Goal: Task Accomplishment & Management: Manage account settings

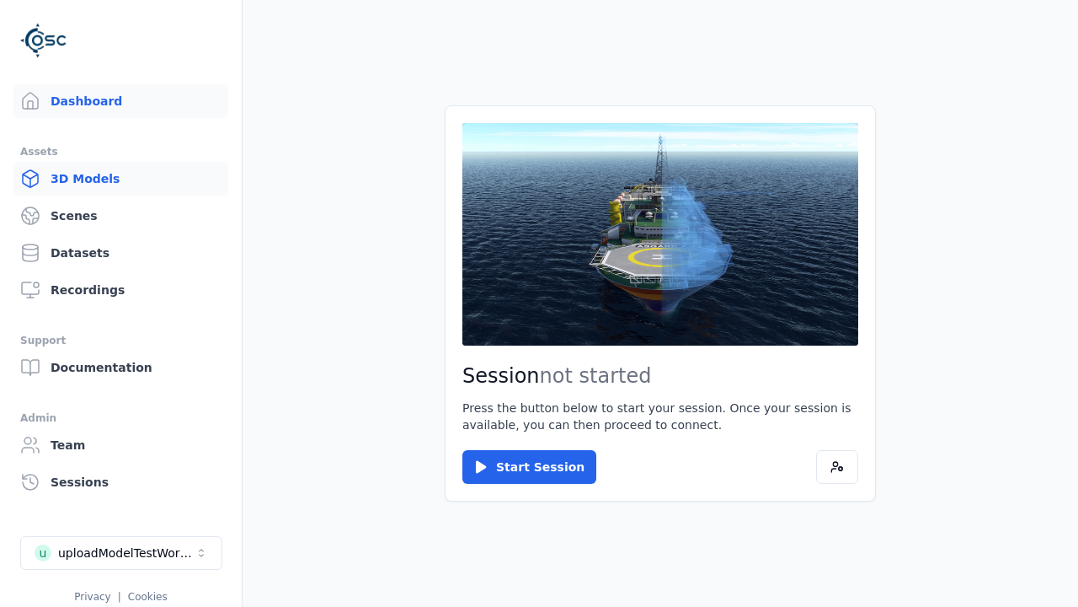
click at [114, 179] on link "3D Models" at bounding box center [120, 179] width 215 height 34
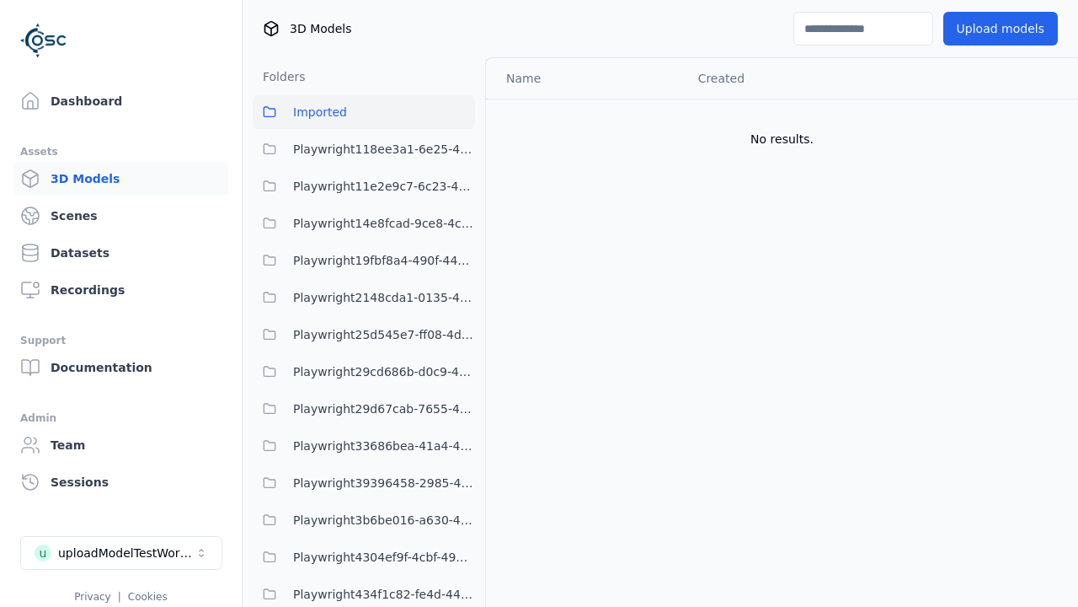
scroll to position [1632, 0]
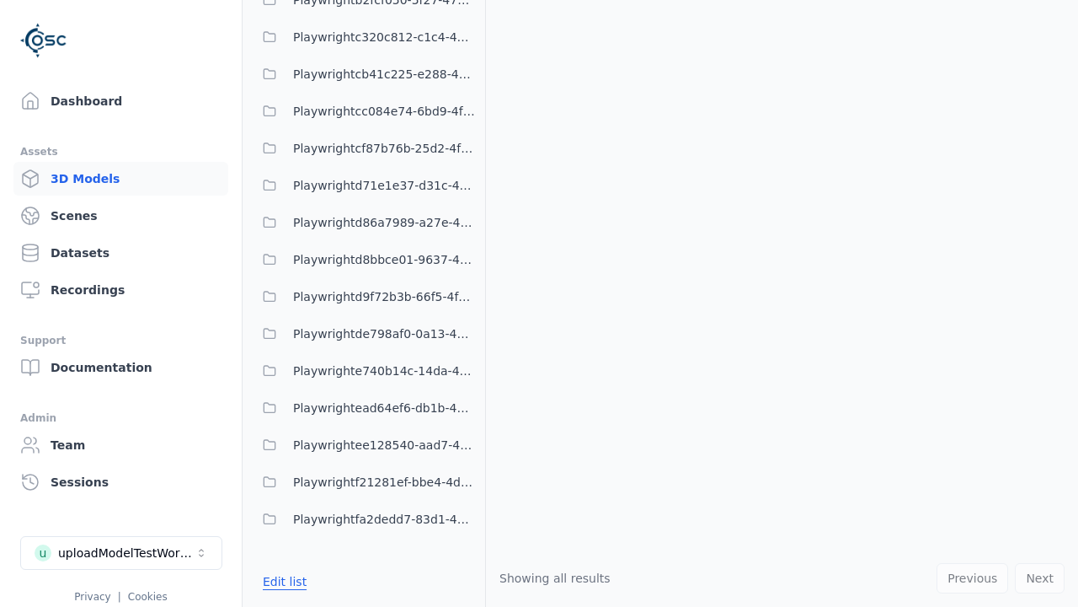
click at [282, 581] on button "Edit list" at bounding box center [285, 581] width 64 height 30
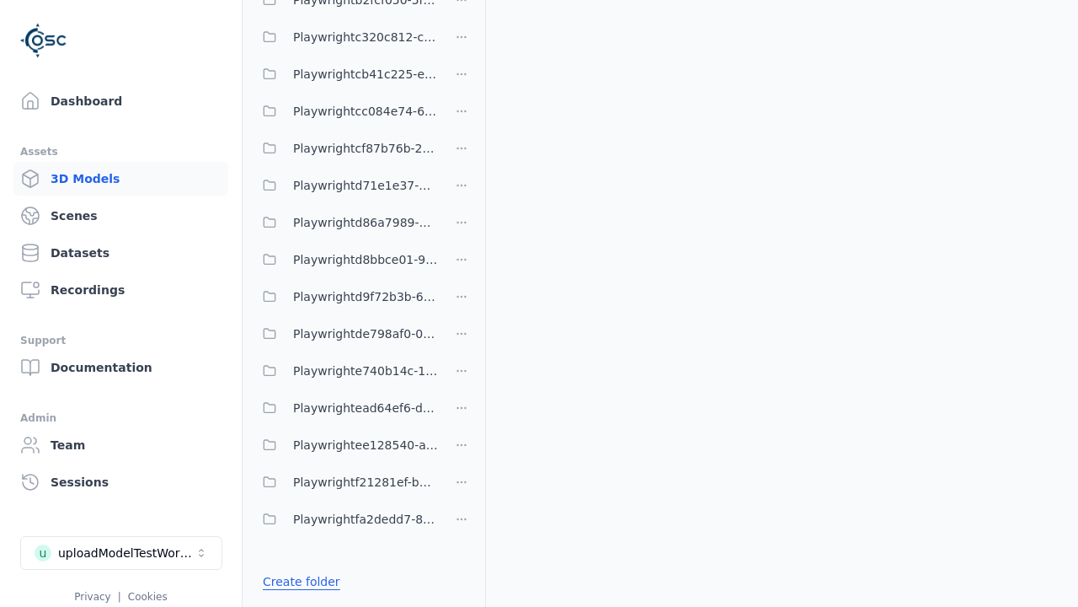
click at [297, 581] on link "Create folder" at bounding box center [302, 581] width 78 height 17
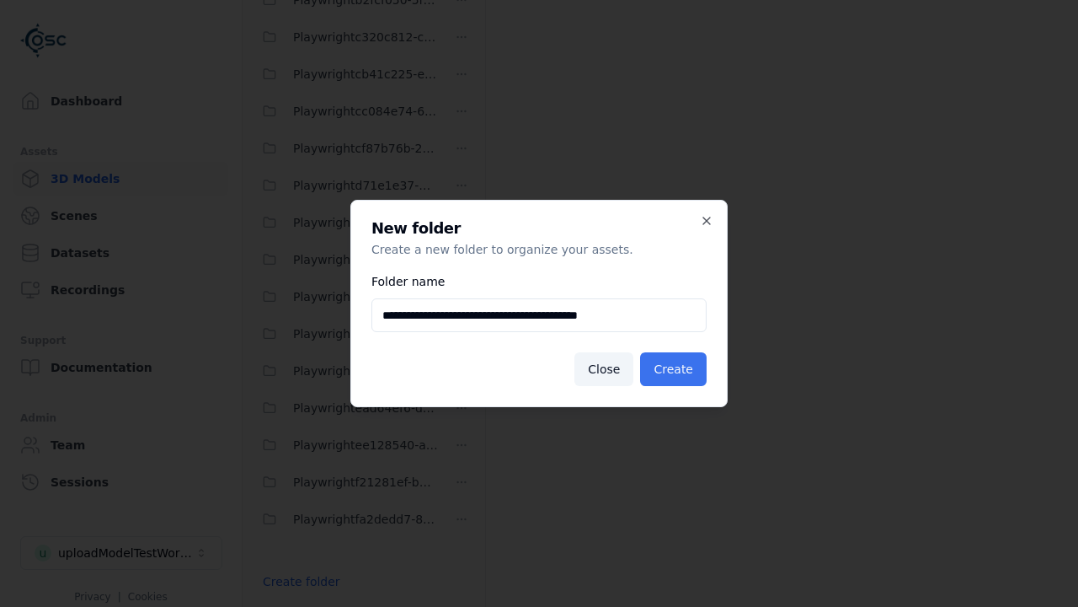
type input "**********"
click at [676, 369] on button "Create" at bounding box center [673, 369] width 67 height 34
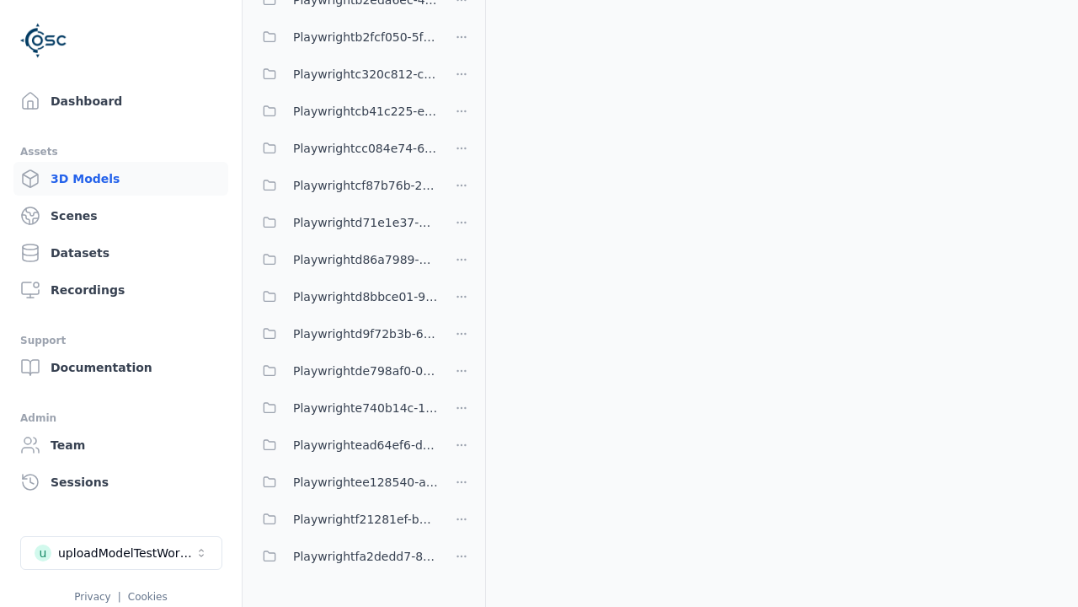
scroll to position [365, 0]
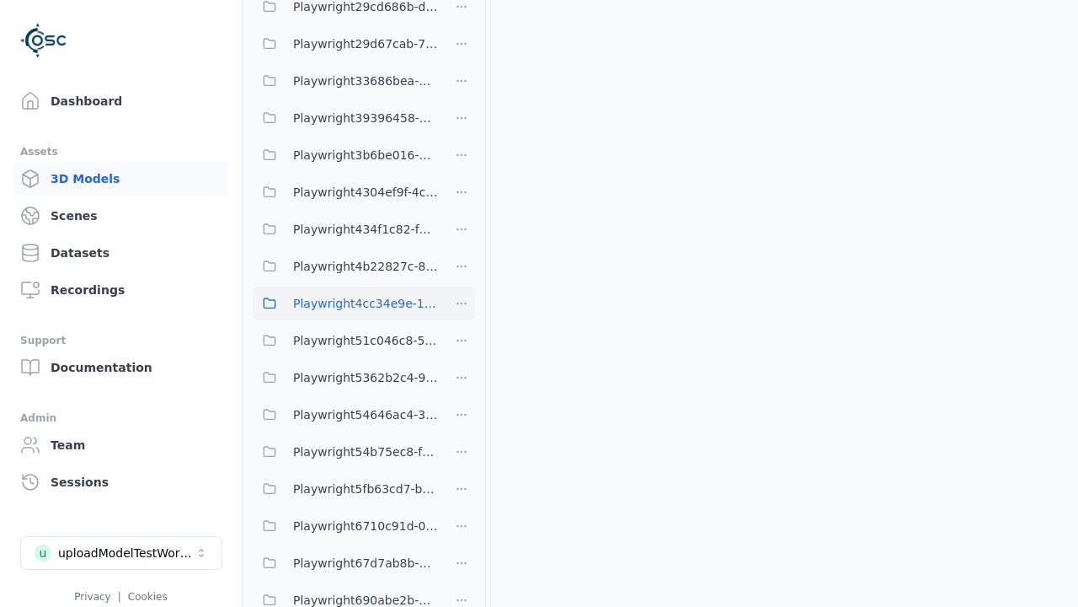
click at [345, 302] on span "Playwright4cc34e9e-1abe-423c-9595-30ea7cd57af5" at bounding box center [365, 303] width 145 height 20
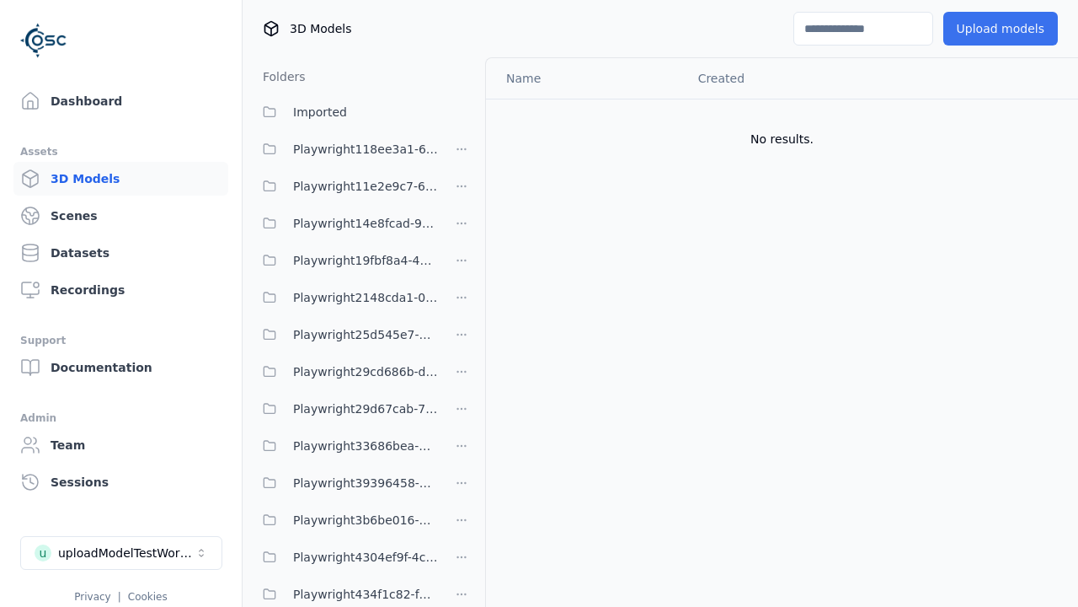
click at [990, 29] on button "Upload models" at bounding box center [1001, 29] width 115 height 34
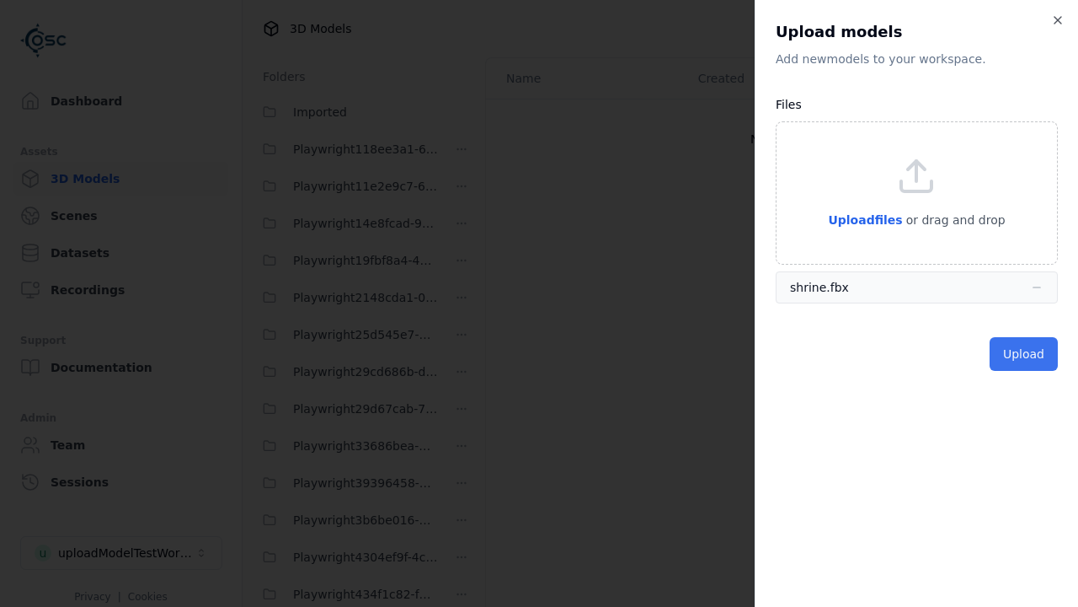
click at [1025, 353] on button "Upload" at bounding box center [1024, 354] width 68 height 34
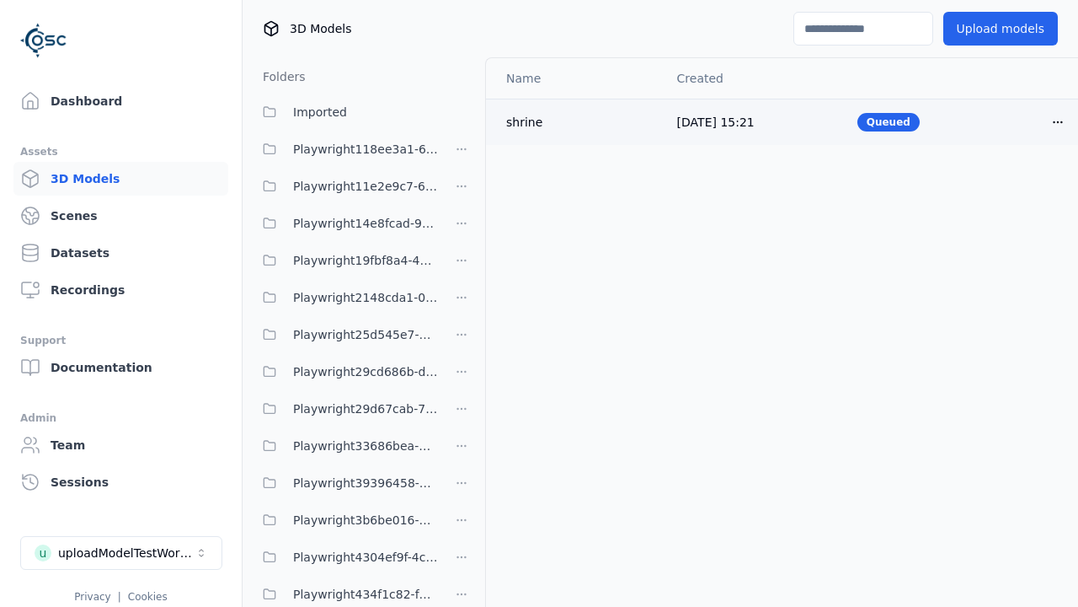
click at [1030, 121] on html "Support Dashboard Assets 3D Models Scenes Datasets Recordings Support Documenta…" at bounding box center [539, 303] width 1078 height 607
click at [993, 185] on div "Delete" at bounding box center [992, 186] width 99 height 27
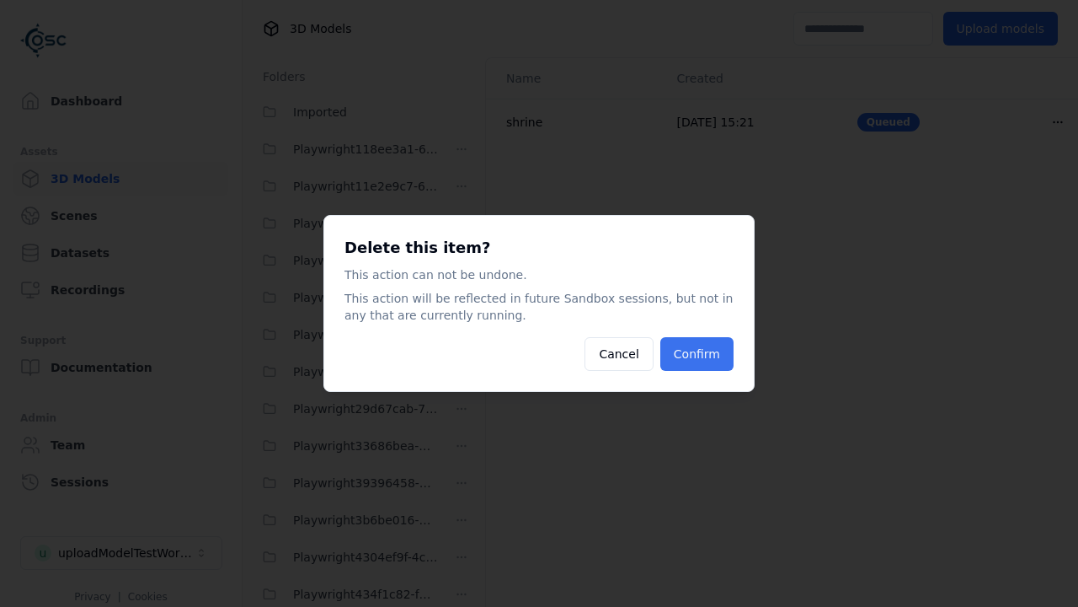
click at [698, 354] on button "Confirm" at bounding box center [697, 354] width 73 height 34
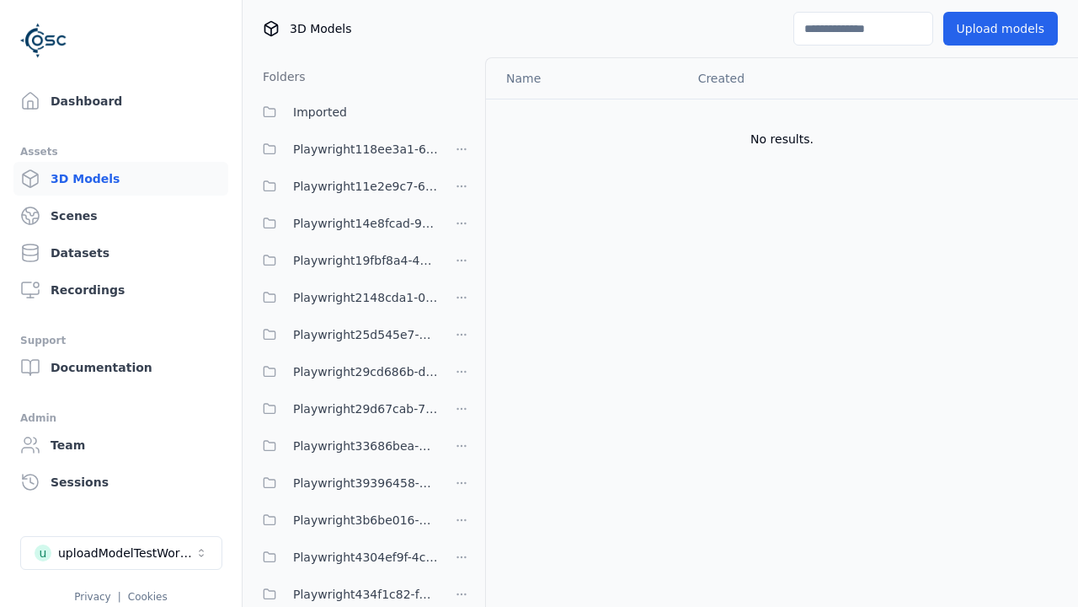
scroll to position [365, 0]
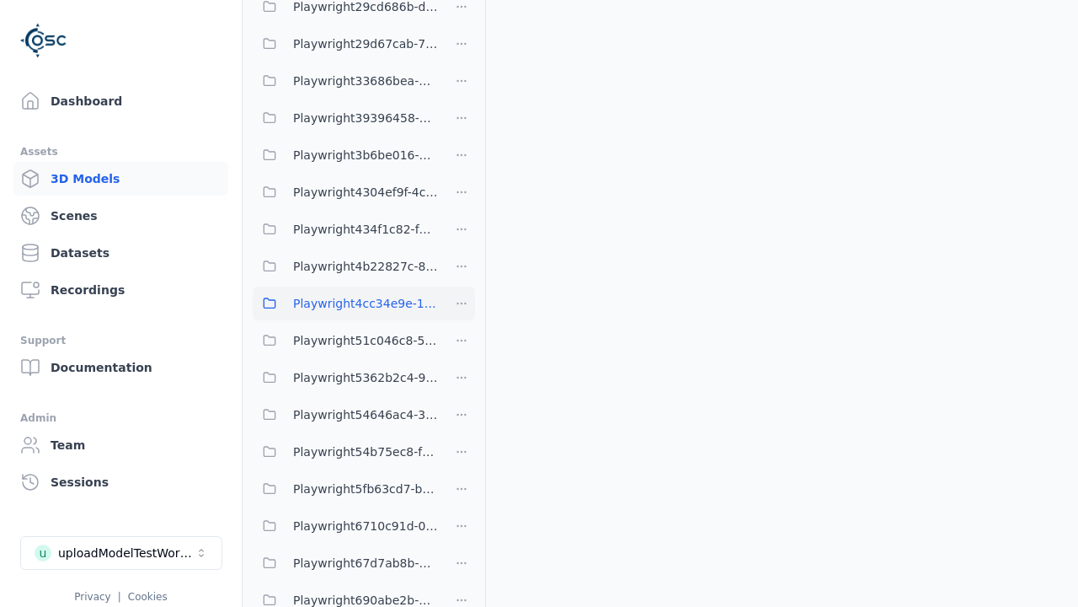
click at [462, 302] on html "Support Dashboard Assets 3D Models Scenes Datasets Recordings Support Documenta…" at bounding box center [539, 303] width 1078 height 607
click at [461, 418] on div "Delete" at bounding box center [467, 418] width 113 height 27
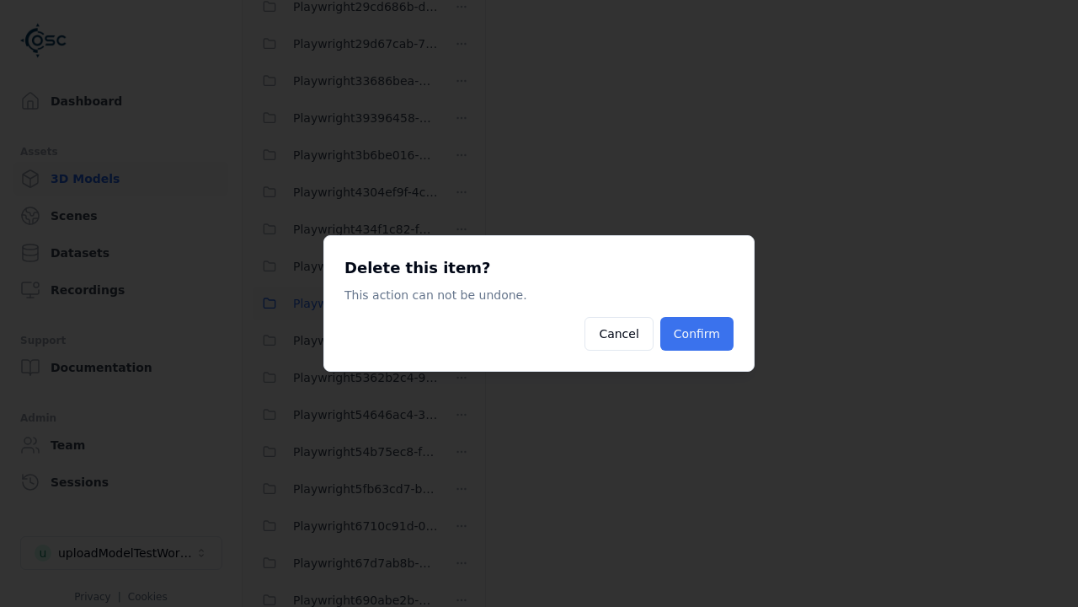
click at [698, 334] on button "Confirm" at bounding box center [697, 334] width 73 height 34
